Goal: Find contact information: Find contact information

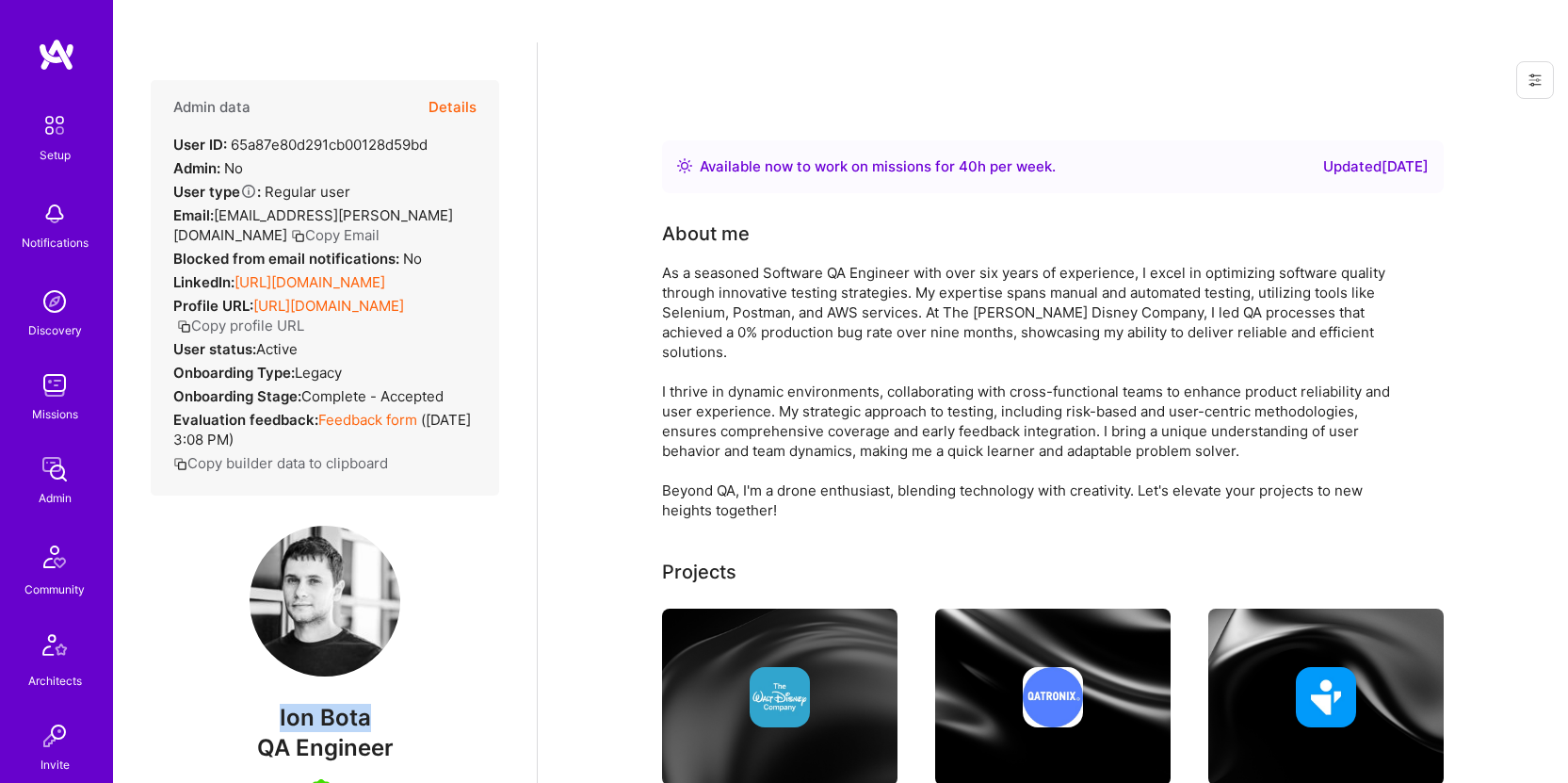
drag, startPoint x: 378, startPoint y: 694, endPoint x: 265, endPoint y: 690, distance: 113.1
click at [265, 704] on span "Ion Bota" at bounding box center [325, 718] width 348 height 28
copy span "Ion Bota"
click at [291, 225] on button "Copy Email" at bounding box center [335, 235] width 89 height 20
